Goal: Task Accomplishment & Management: Manage account settings

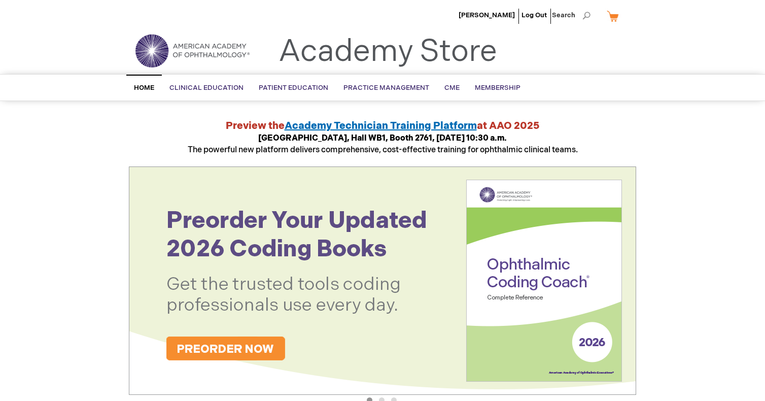
click at [704, 229] on div "Katarzyna Baltaziak Log Out Search My Cart CLOSE RECENTLY ADDED ITEM(S) Close T…" at bounding box center [382, 381] width 765 height 762
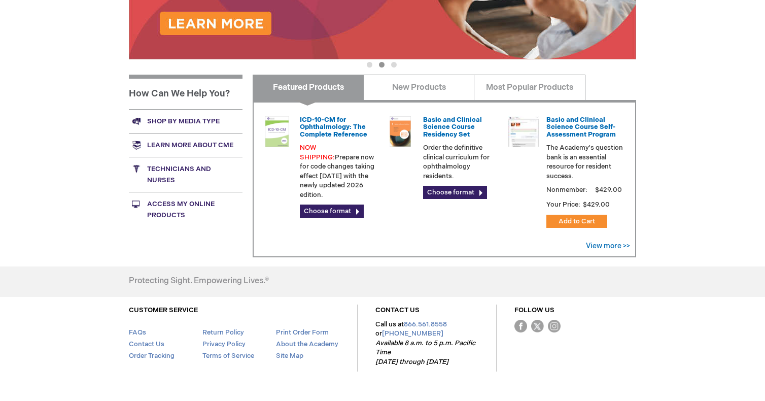
scroll to position [365, 0]
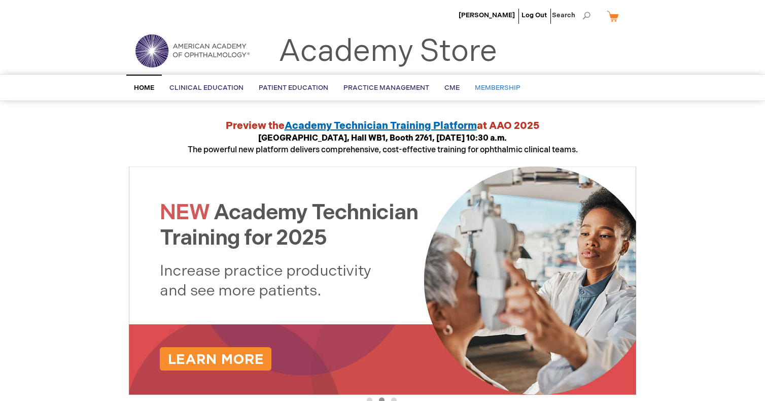
click at [497, 92] on span "Membership" at bounding box center [498, 88] width 46 height 8
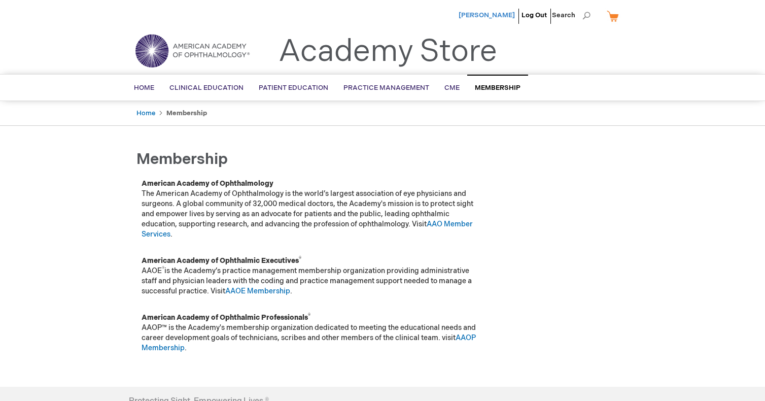
click at [477, 16] on span "[PERSON_NAME]" at bounding box center [486, 15] width 56 height 8
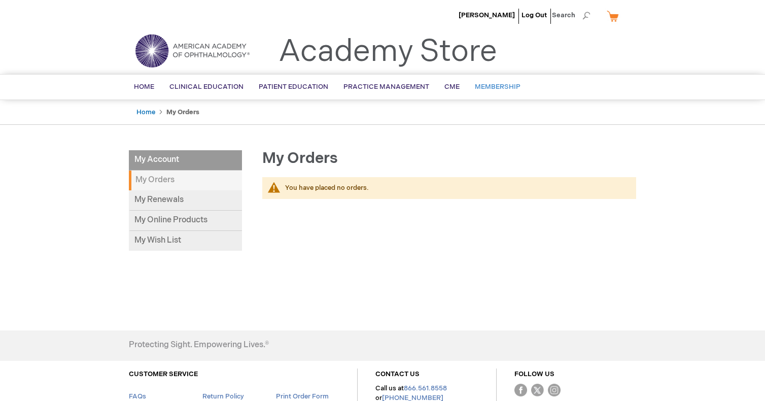
click at [500, 89] on span "Membership" at bounding box center [498, 87] width 46 height 8
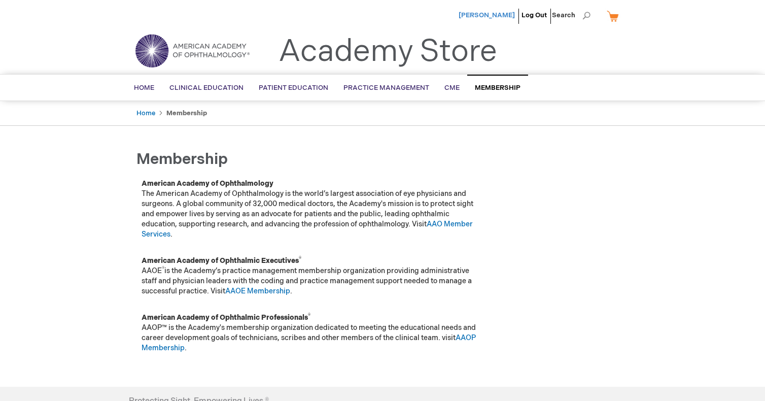
click at [481, 16] on span "[PERSON_NAME]" at bounding box center [486, 15] width 56 height 8
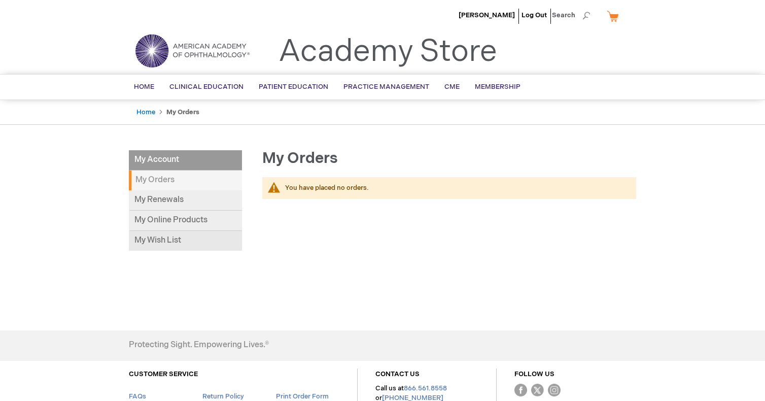
click at [185, 241] on link "My Wish List" at bounding box center [185, 241] width 113 height 20
click at [618, 19] on link "My Cart" at bounding box center [616, 16] width 24 height 18
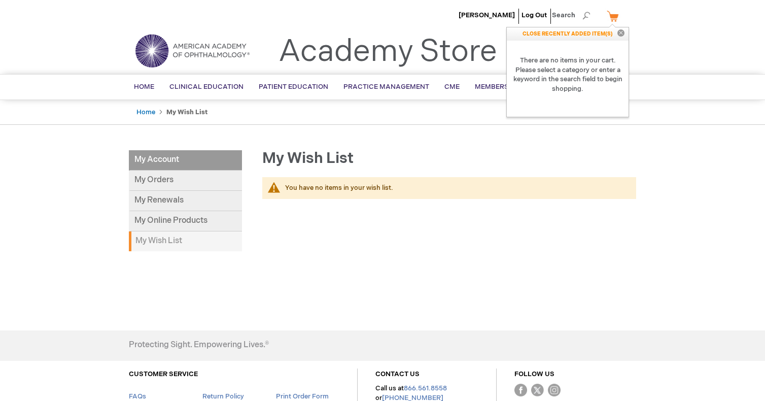
click at [529, 211] on div "Back" at bounding box center [449, 209] width 374 height 10
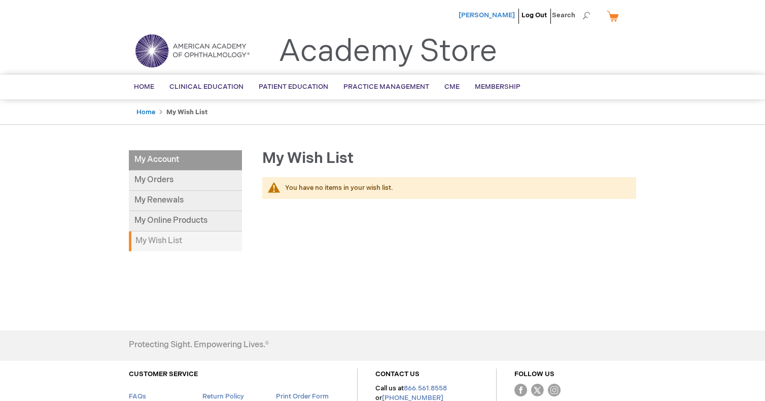
click at [486, 12] on span "[PERSON_NAME]" at bounding box center [486, 15] width 56 height 8
click at [498, 16] on span "[PERSON_NAME]" at bounding box center [486, 15] width 56 height 8
click at [540, 18] on link "Log Out" at bounding box center [533, 15] width 25 height 8
click at [500, 9] on li "[PERSON_NAME]" at bounding box center [486, 15] width 61 height 30
click at [483, 17] on span "[PERSON_NAME]" at bounding box center [486, 15] width 56 height 8
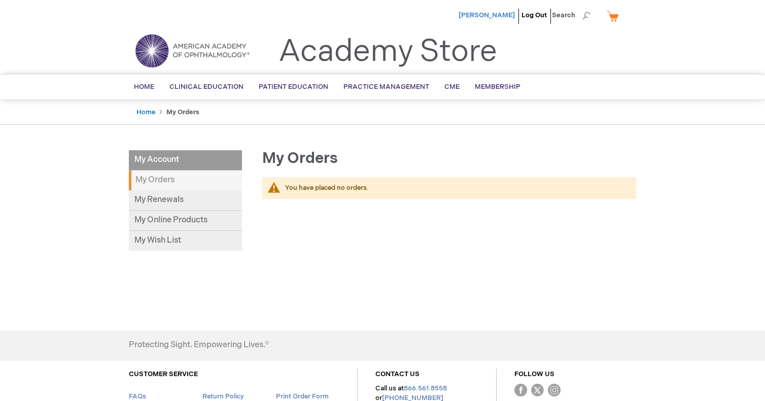
click at [498, 12] on span "[PERSON_NAME]" at bounding box center [486, 15] width 56 height 8
click at [585, 16] on span "Search" at bounding box center [571, 15] width 39 height 20
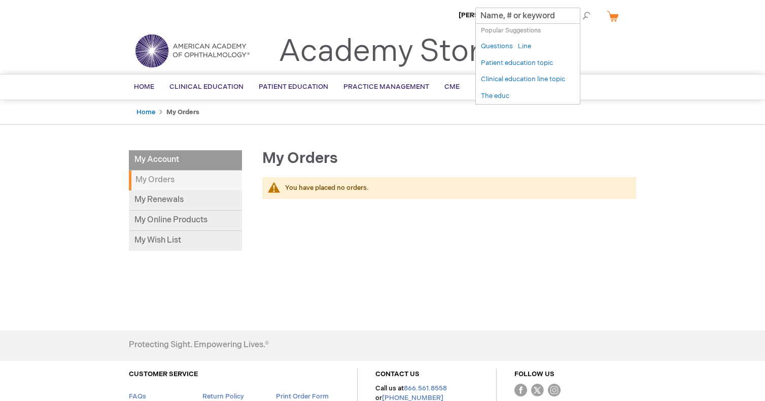
click at [638, 64] on div "Toggle Nav Academy Store" at bounding box center [382, 54] width 522 height 39
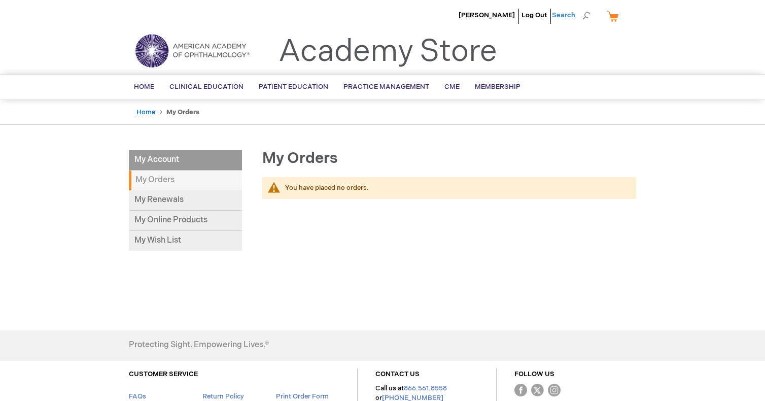
click at [564, 12] on span "Search" at bounding box center [571, 15] width 39 height 20
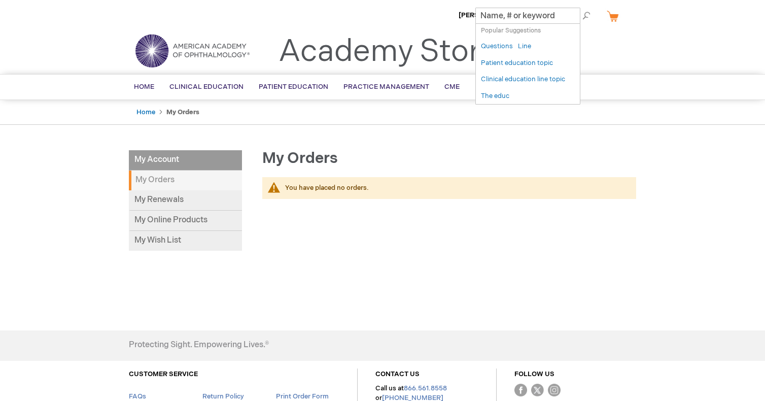
click at [467, 20] on li "[PERSON_NAME]" at bounding box center [486, 15] width 61 height 30
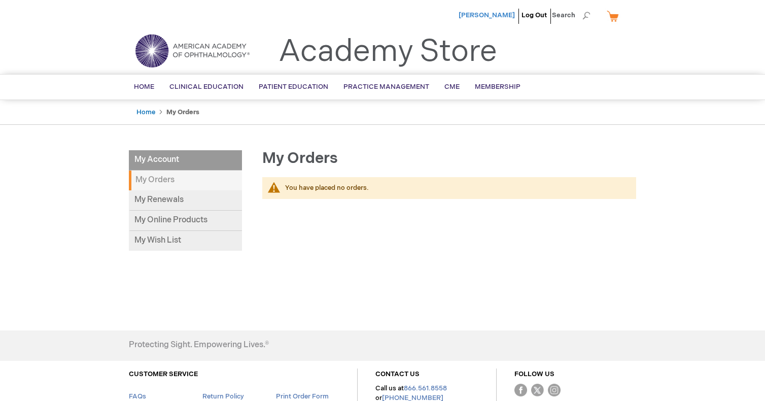
click at [467, 18] on span "[PERSON_NAME]" at bounding box center [486, 15] width 56 height 8
click at [216, 201] on link "My Renewals" at bounding box center [185, 200] width 113 height 20
click at [498, 17] on span "[PERSON_NAME]" at bounding box center [486, 15] width 56 height 8
click at [200, 219] on link "My Online Products" at bounding box center [185, 220] width 113 height 20
click at [586, 15] on span "Search" at bounding box center [571, 15] width 39 height 20
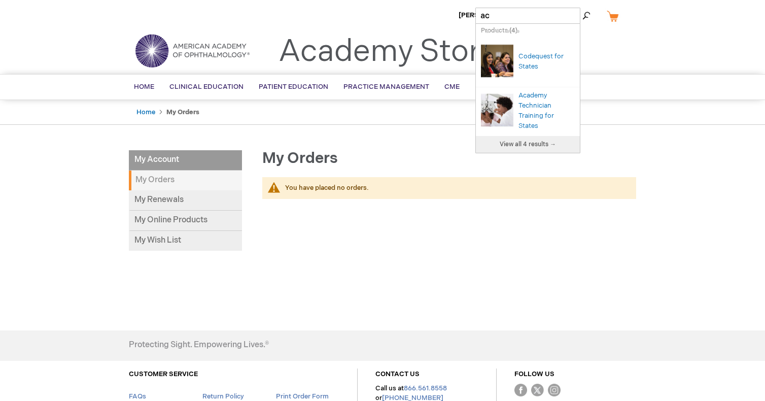
type input "a"
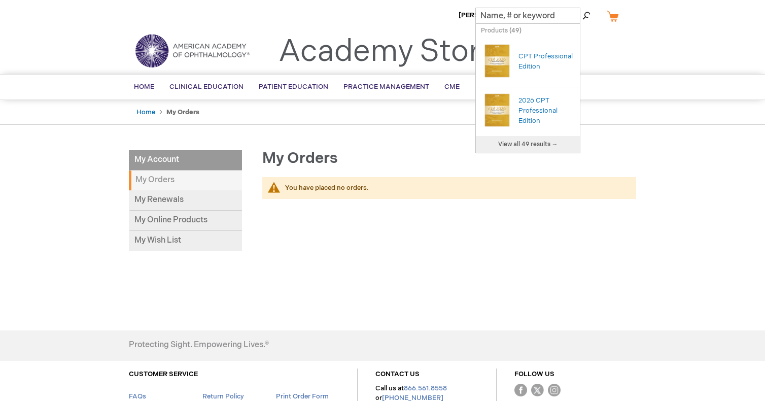
click at [441, 233] on div "My Orders You have placed no orders. Back" at bounding box center [439, 226] width 394 height 152
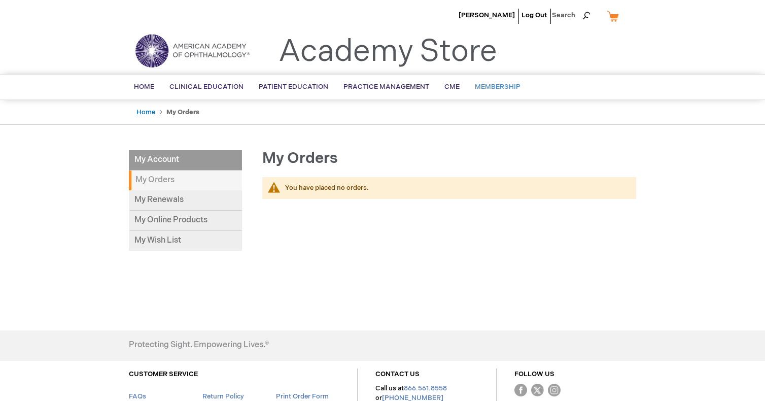
click at [501, 86] on span "Membership" at bounding box center [498, 87] width 46 height 8
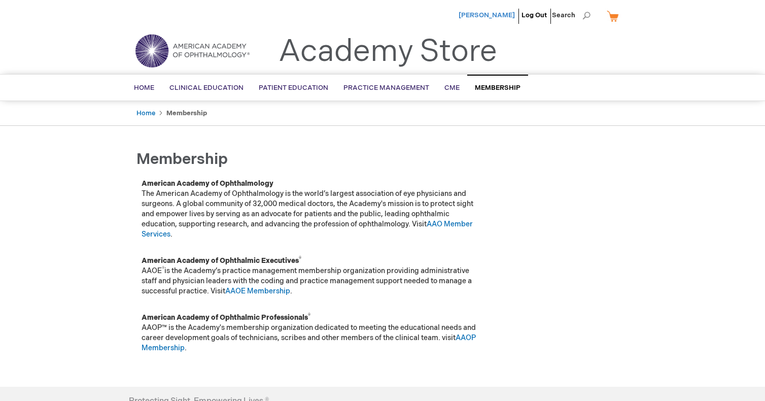
click at [512, 17] on span "[PERSON_NAME]" at bounding box center [486, 15] width 56 height 8
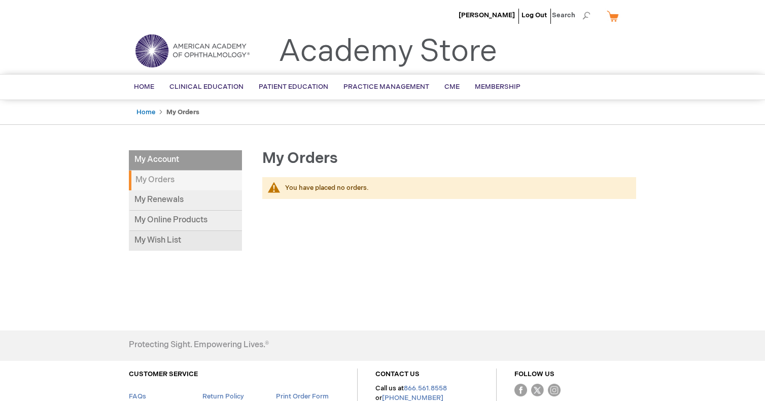
click at [150, 240] on link "My Wish List" at bounding box center [185, 241] width 113 height 20
